Goal: Information Seeking & Learning: Learn about a topic

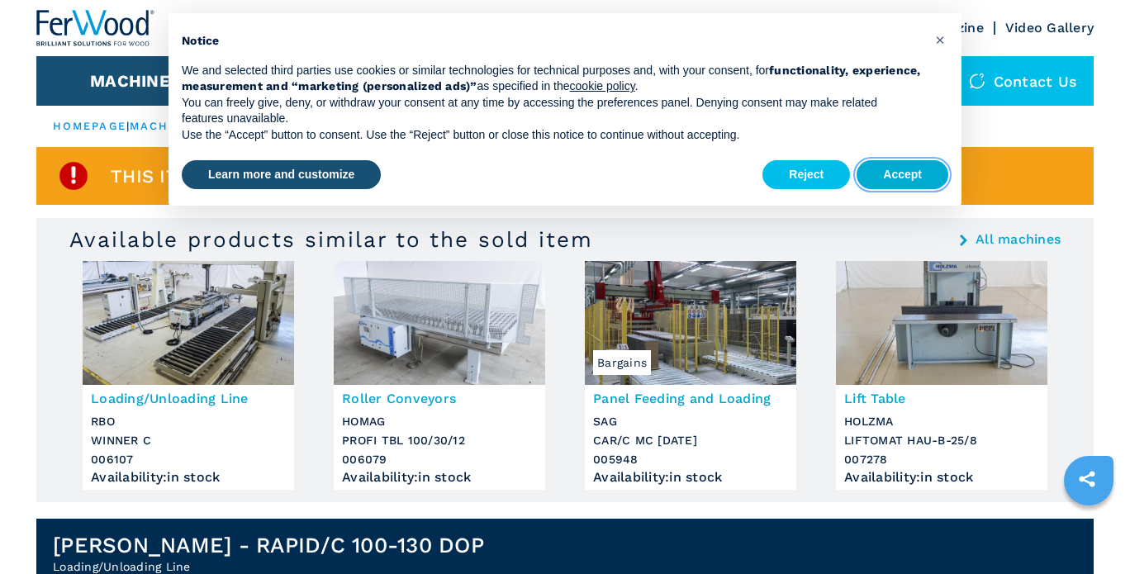
click at [889, 165] on button "Accept" at bounding box center [903, 175] width 92 height 30
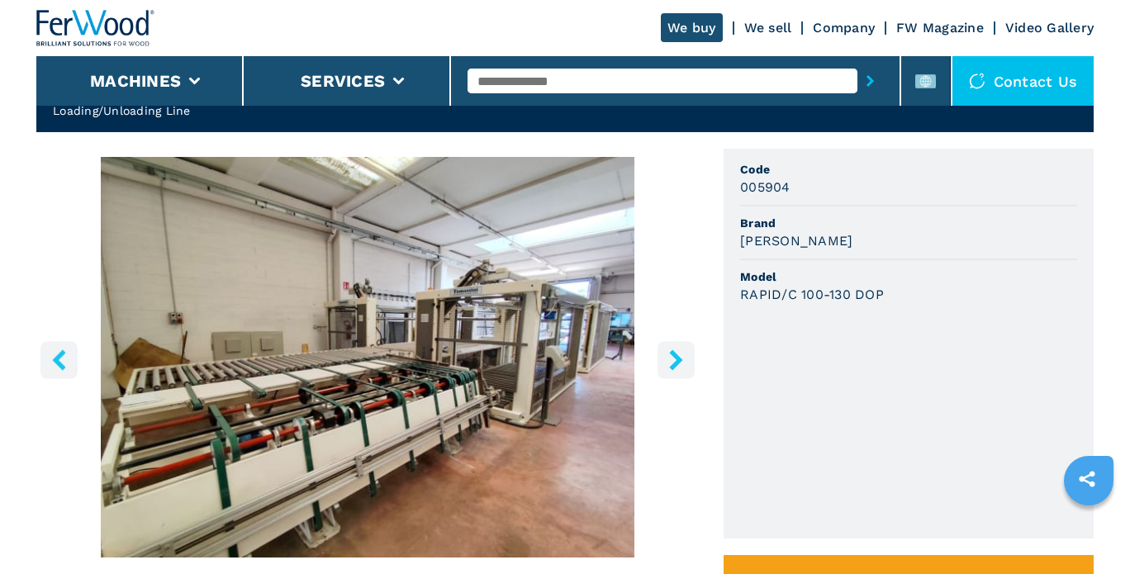
scroll to position [496, 0]
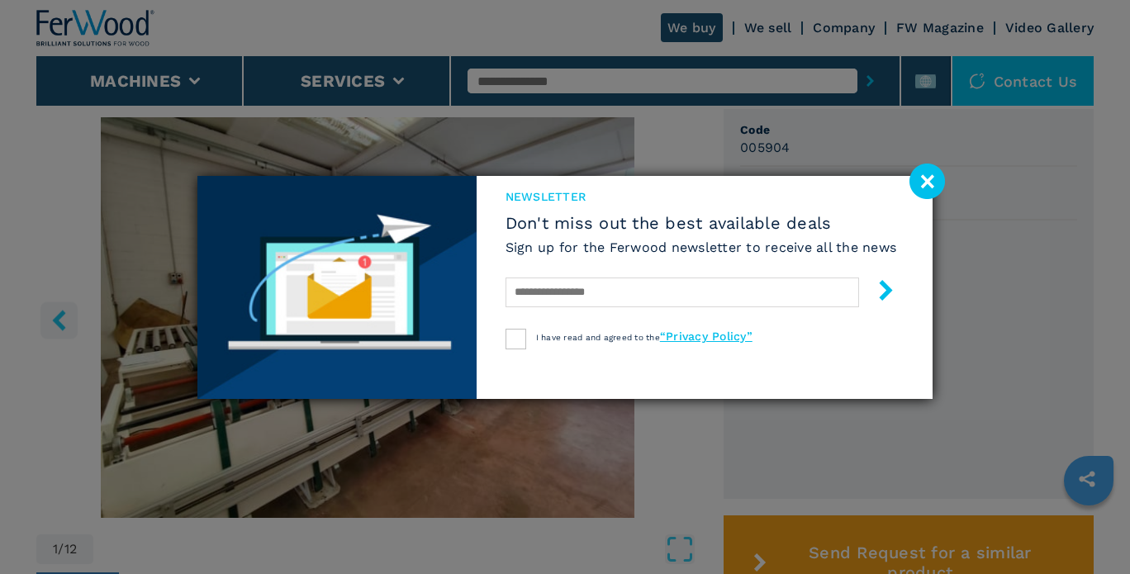
click at [914, 180] on image at bounding box center [928, 182] width 36 height 36
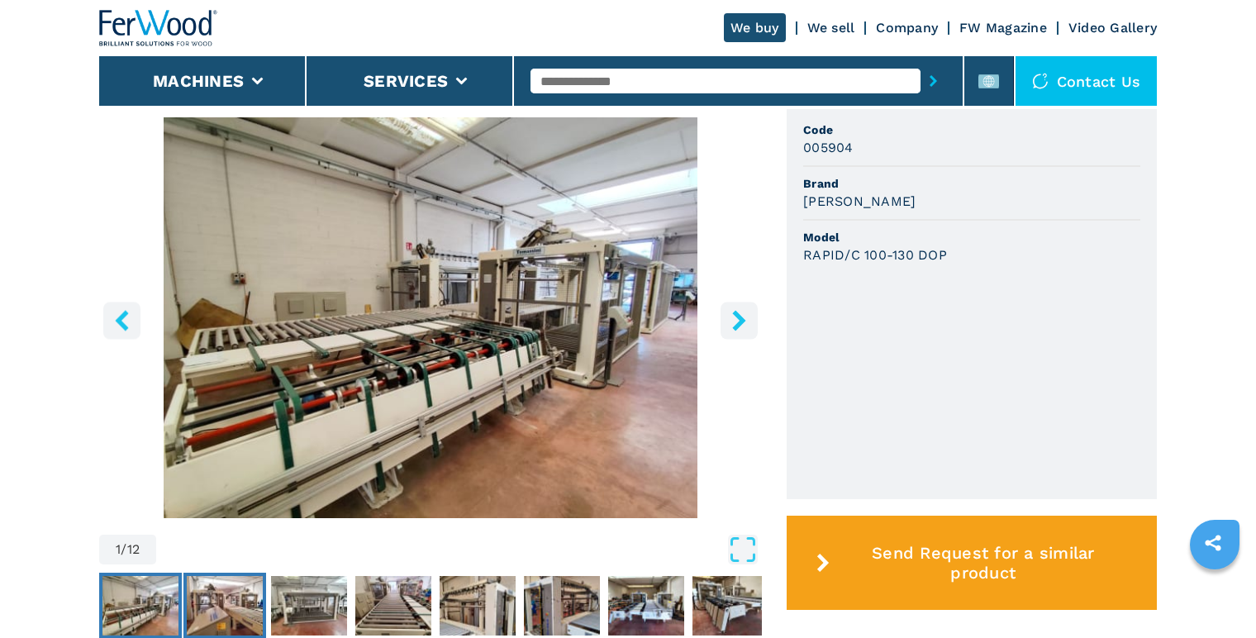
click at [207, 573] on img "Go to Slide 2" at bounding box center [225, 605] width 76 height 59
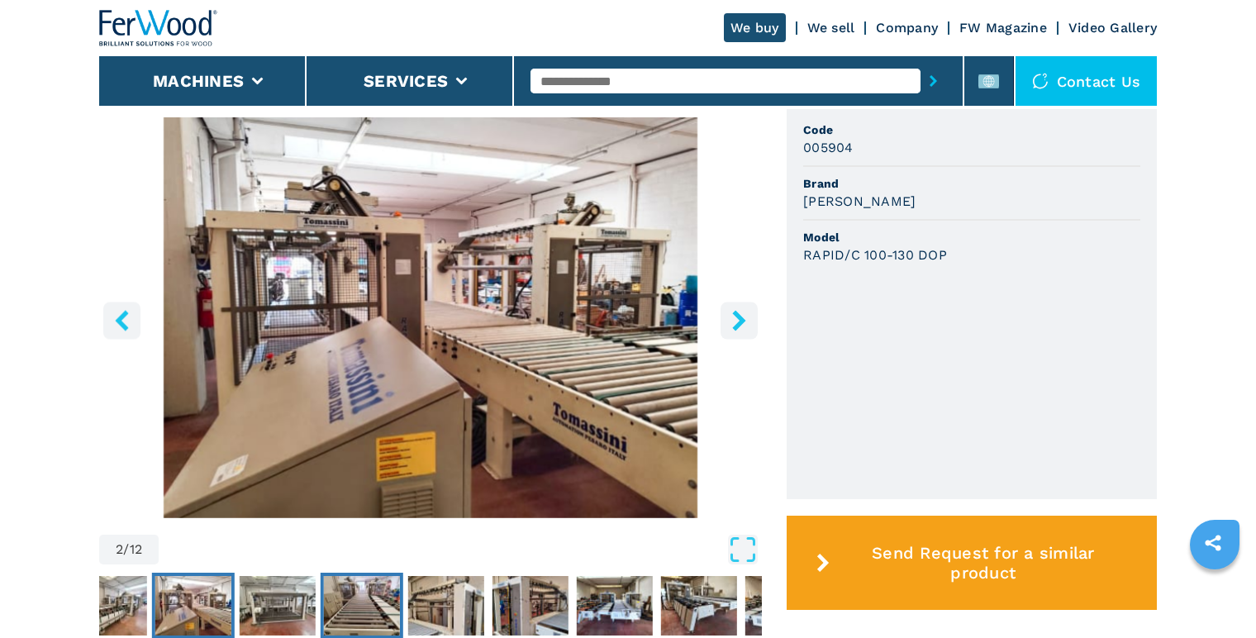
click at [324, 573] on img "Go to Slide 4" at bounding box center [362, 605] width 76 height 59
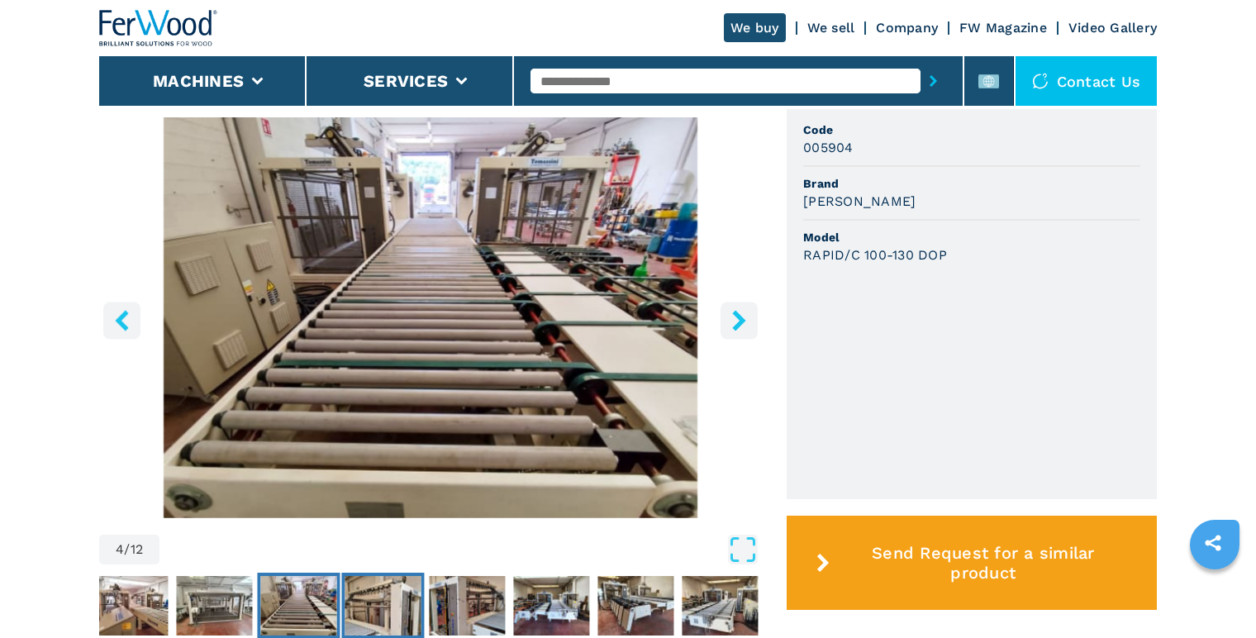
click at [390, 573] on img "Go to Slide 5" at bounding box center [382, 605] width 76 height 59
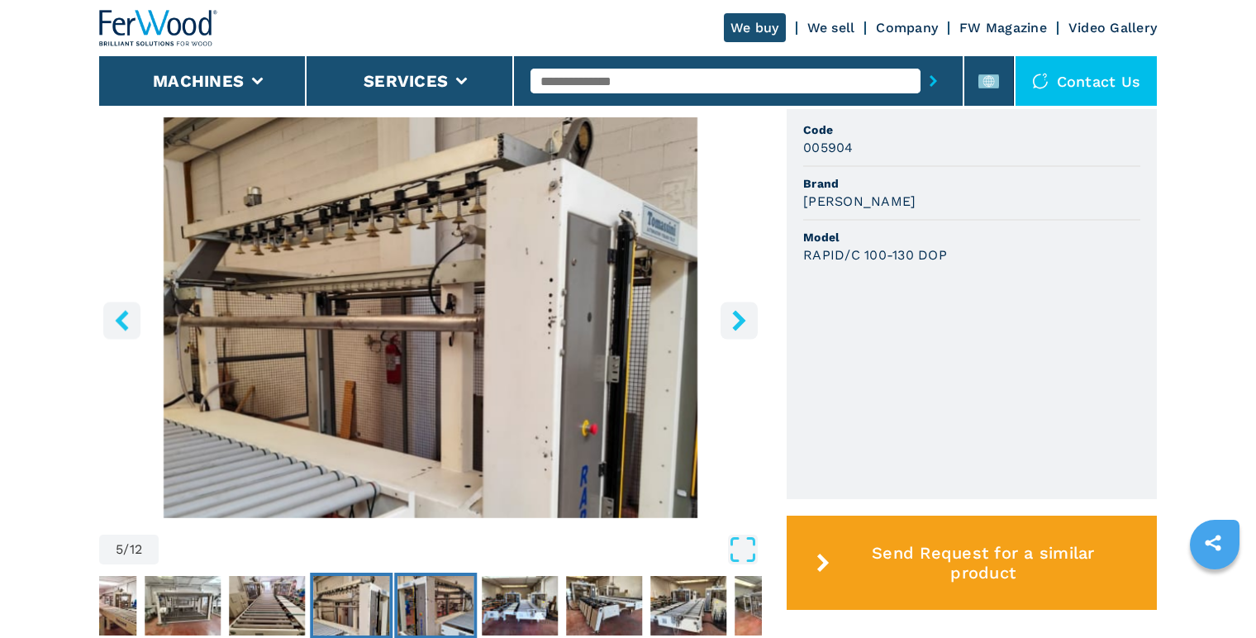
click at [452, 573] on img "Go to Slide 6" at bounding box center [435, 605] width 76 height 59
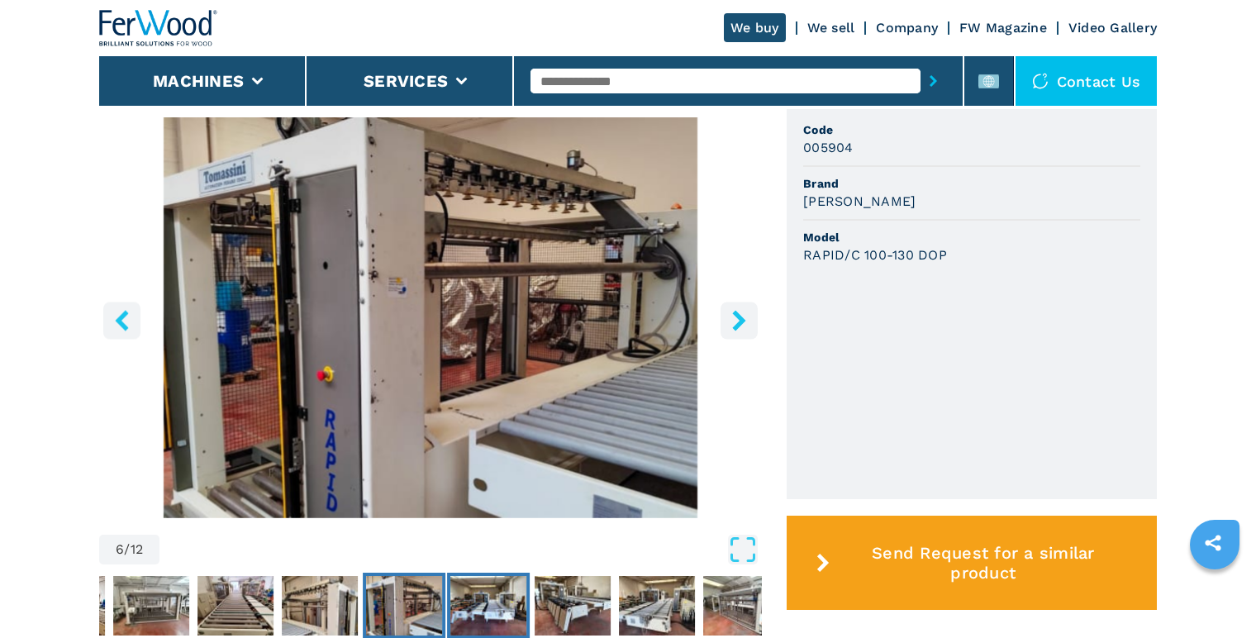
click at [506, 573] on img "Go to Slide 7" at bounding box center [488, 605] width 76 height 59
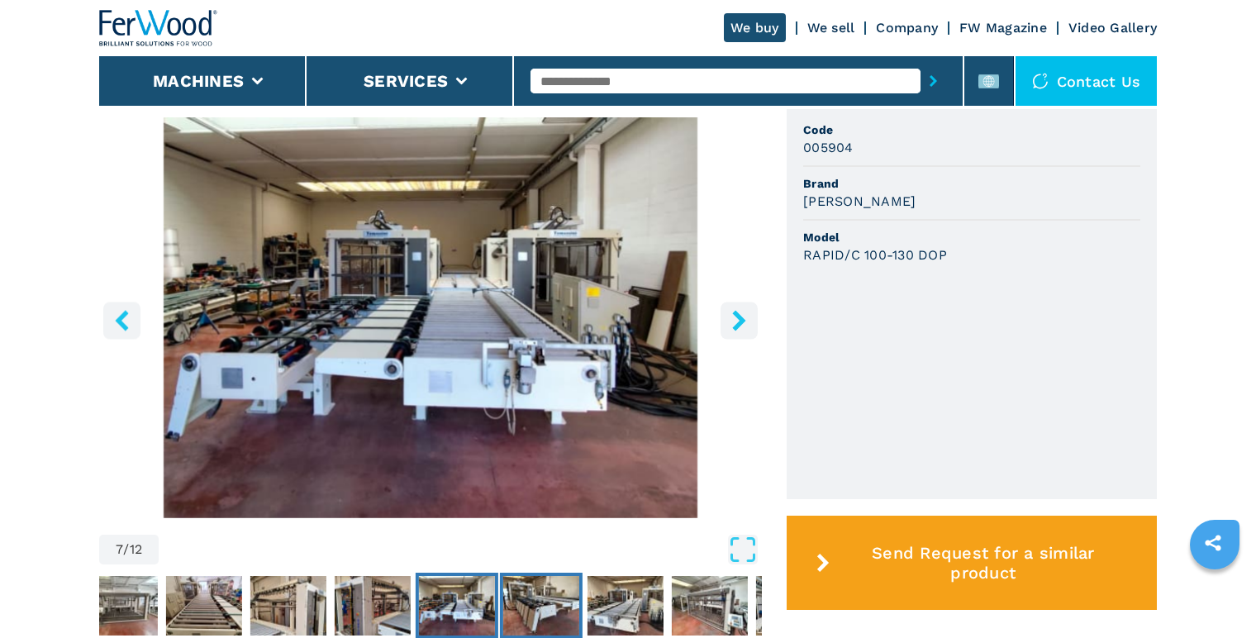
click at [540, 573] on img "Go to Slide 8" at bounding box center [541, 605] width 76 height 59
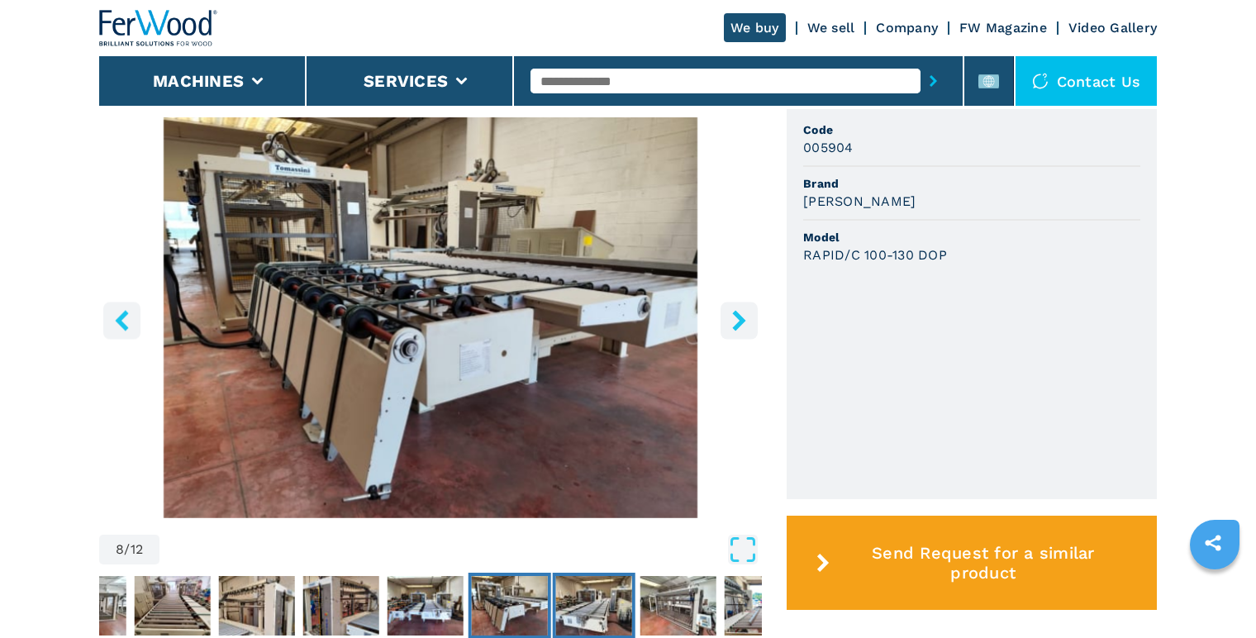
click at [599, 573] on img "Go to Slide 9" at bounding box center [594, 605] width 76 height 59
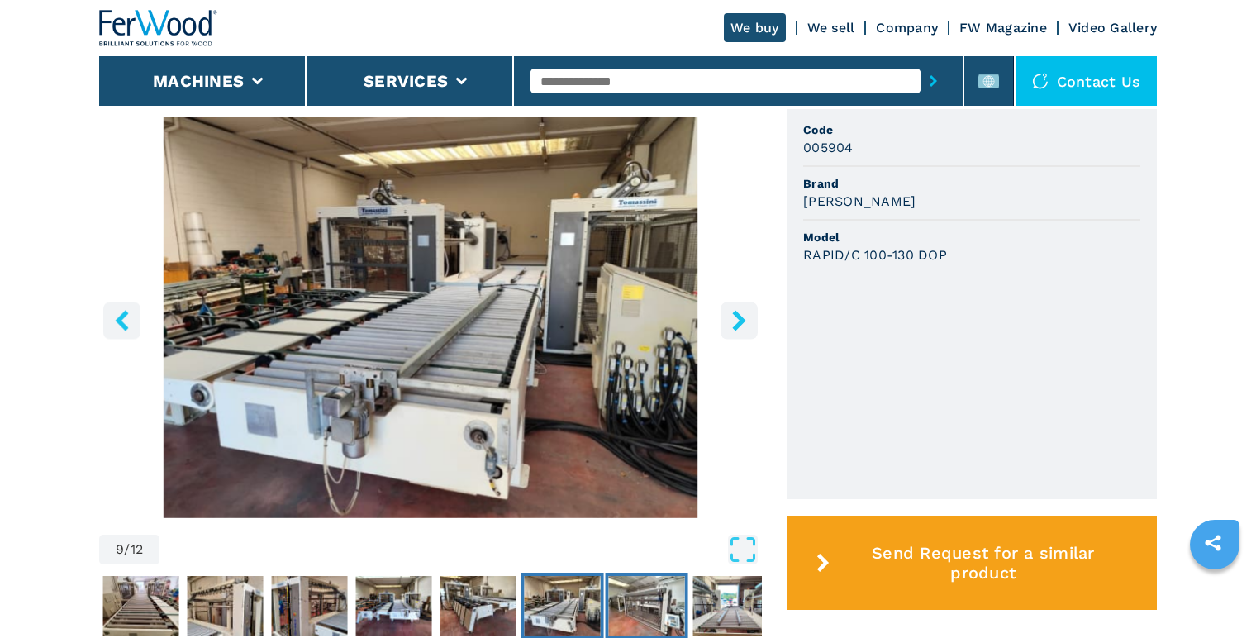
click at [661, 573] on img "Go to Slide 10" at bounding box center [647, 605] width 76 height 59
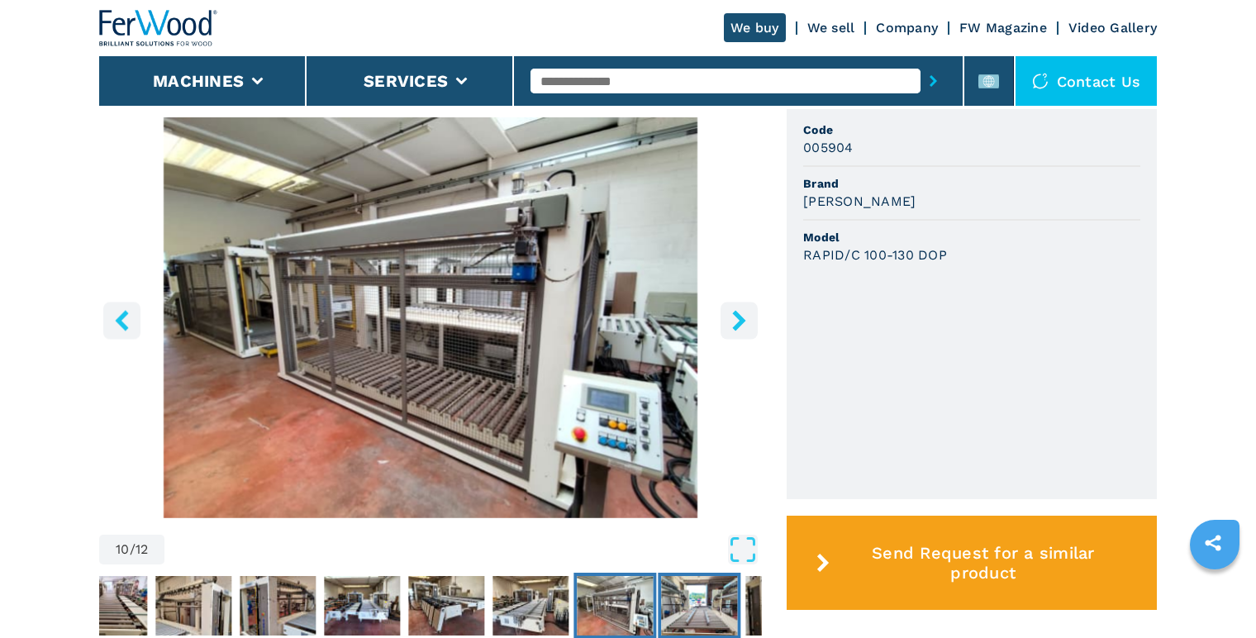
click at [705, 573] on img "Go to Slide 11" at bounding box center [699, 605] width 76 height 59
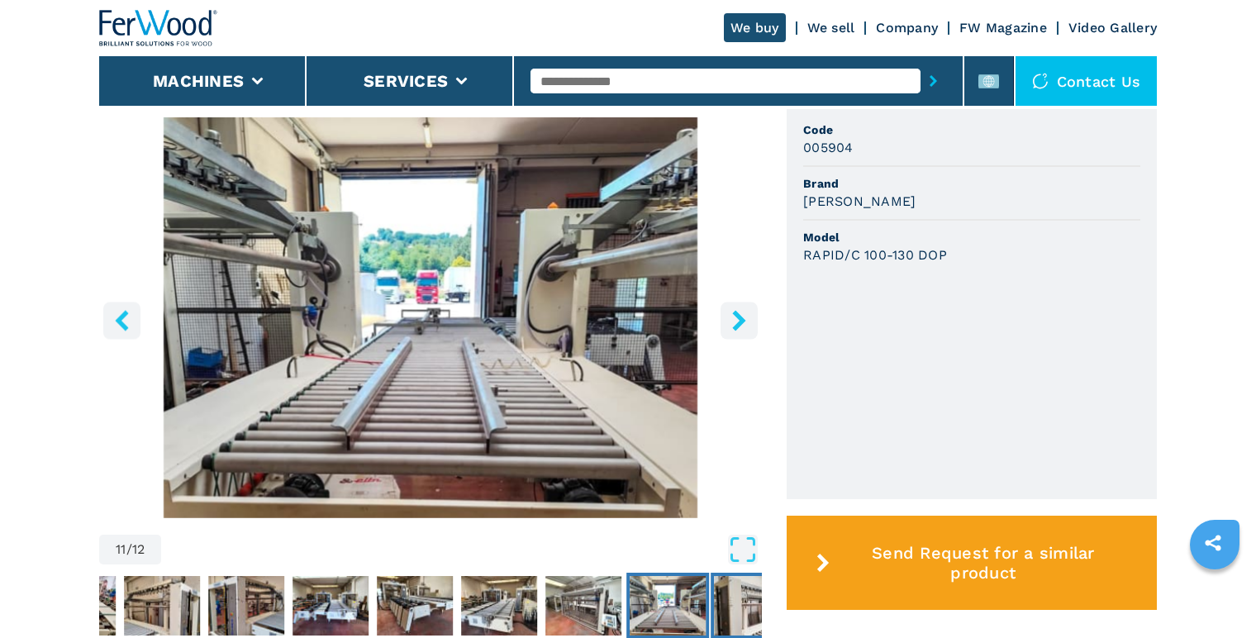
click at [732, 573] on img "Go to Slide 12" at bounding box center [752, 605] width 76 height 59
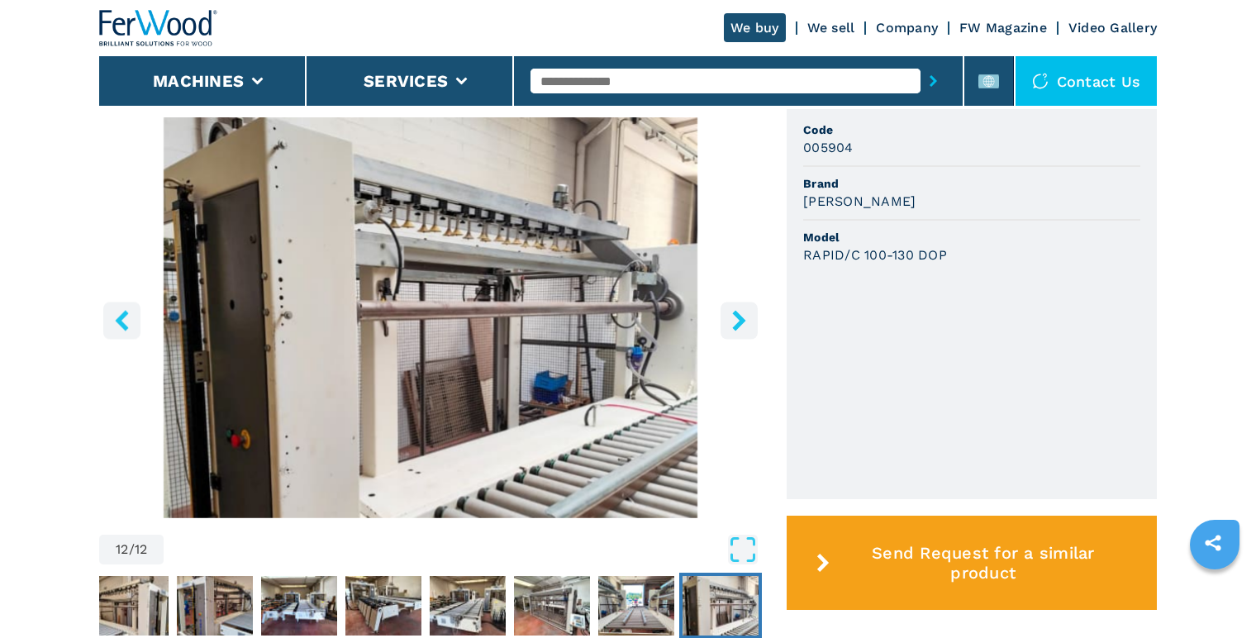
click at [718, 573] on img "Go to Slide 12" at bounding box center [720, 605] width 76 height 59
click at [136, 573] on img "Go to Slide 5" at bounding box center [131, 605] width 76 height 59
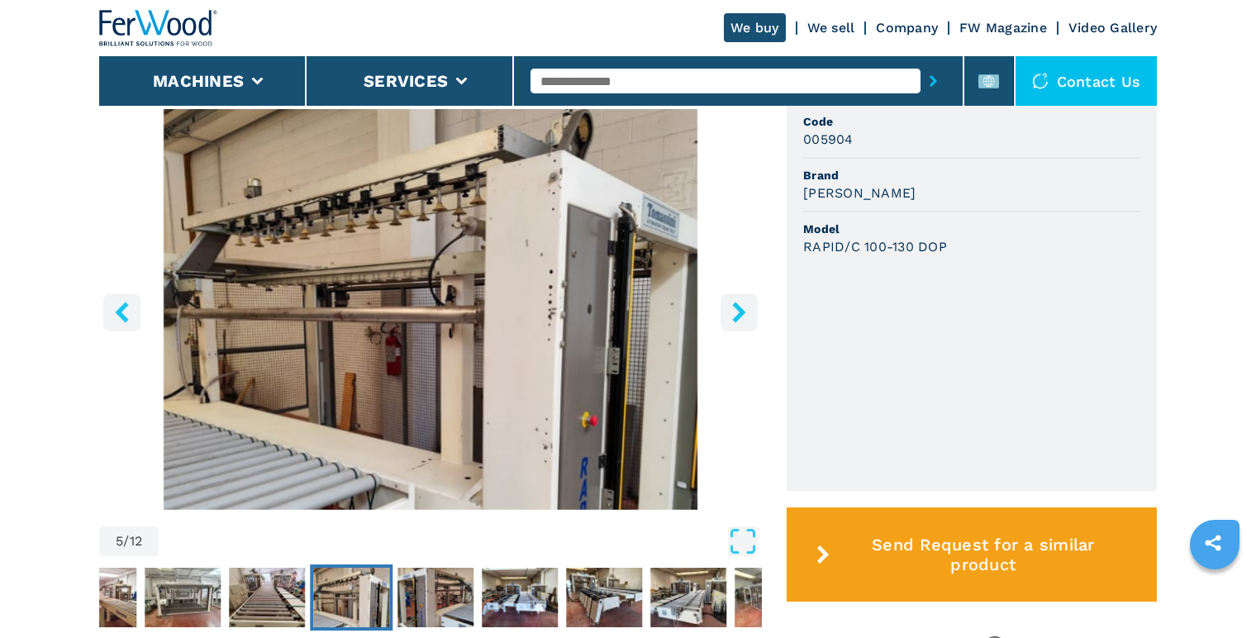
scroll to position [587, 0]
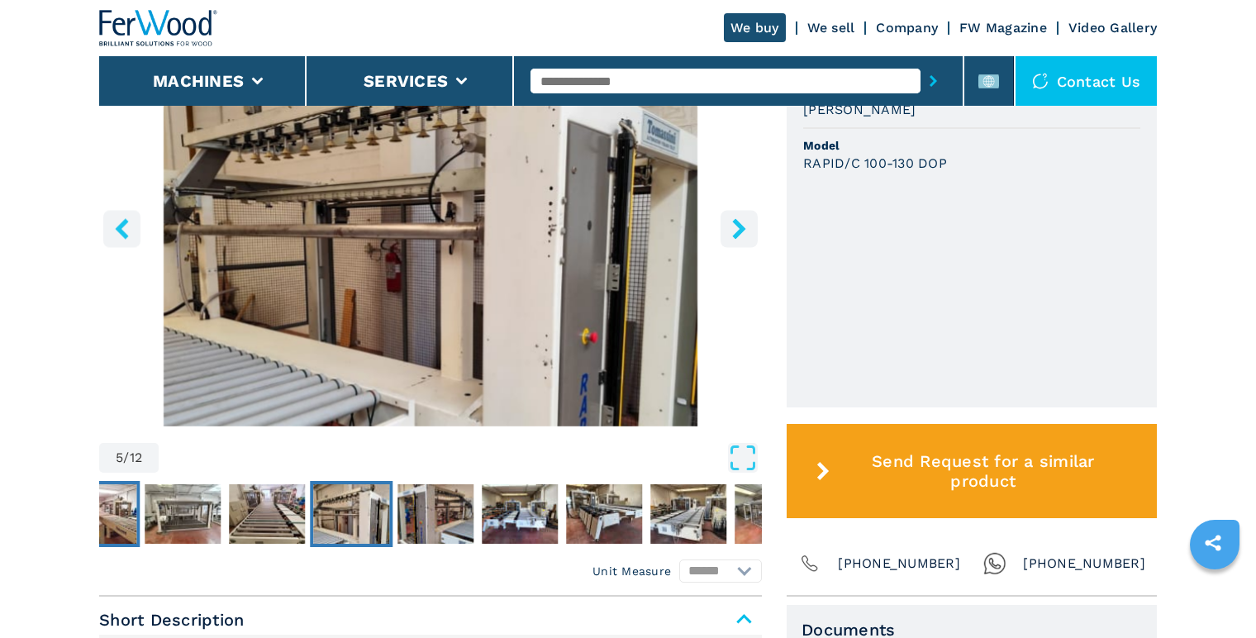
click at [125, 512] on img "Go to Slide 2" at bounding box center [98, 513] width 76 height 59
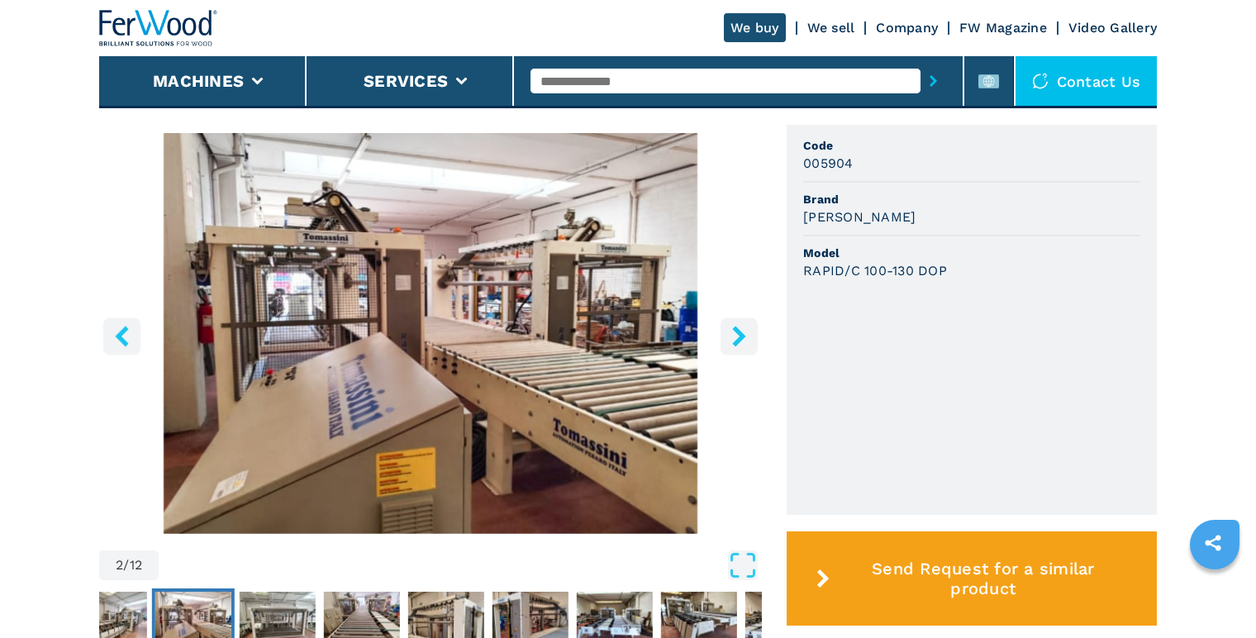
scroll to position [496, 0]
